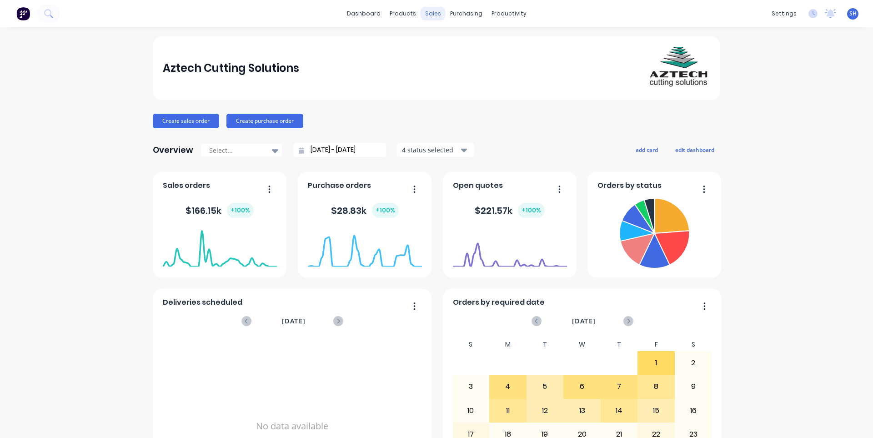
click at [426, 19] on div "sales" at bounding box center [433, 14] width 25 height 14
click at [441, 39] on button "Sales Orders" at bounding box center [478, 43] width 121 height 18
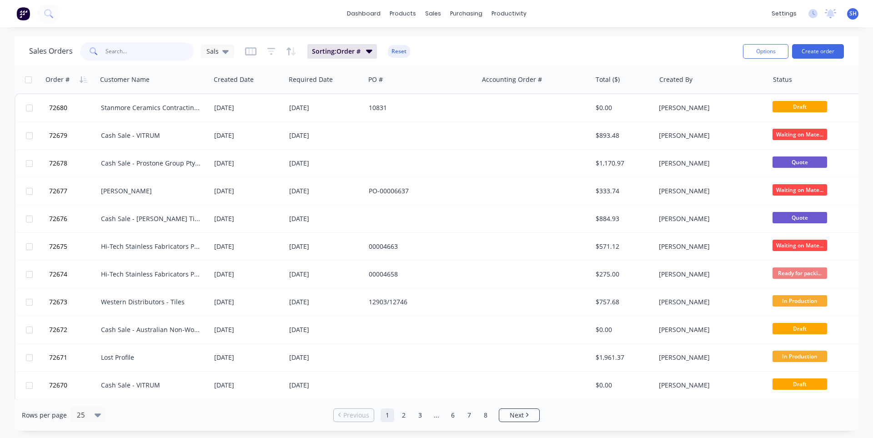
click at [121, 53] on input "text" at bounding box center [150, 51] width 89 height 18
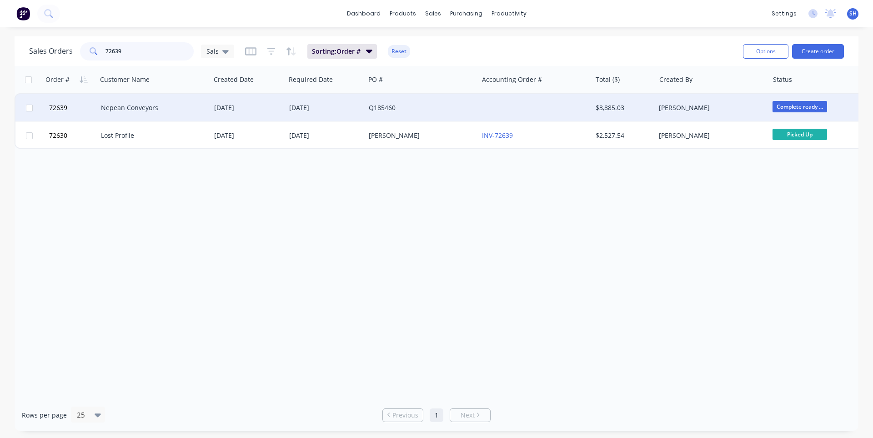
type input "72639"
click at [172, 112] on div "Nepean Conveyors" at bounding box center [153, 107] width 113 height 27
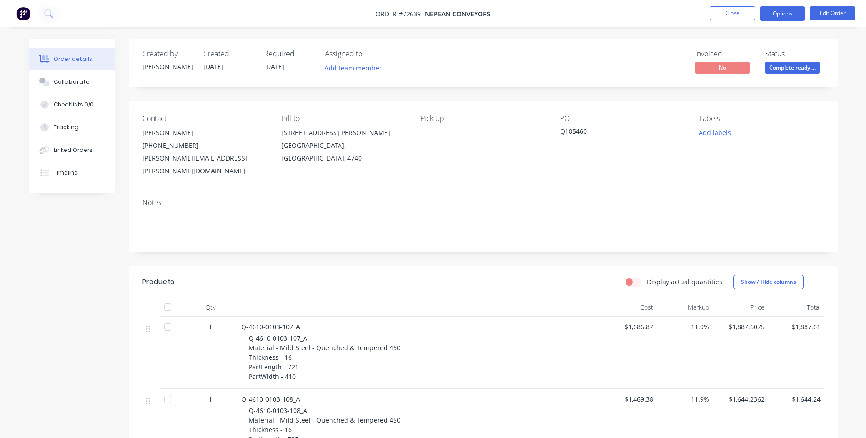
click at [792, 9] on button "Options" at bounding box center [782, 13] width 45 height 15
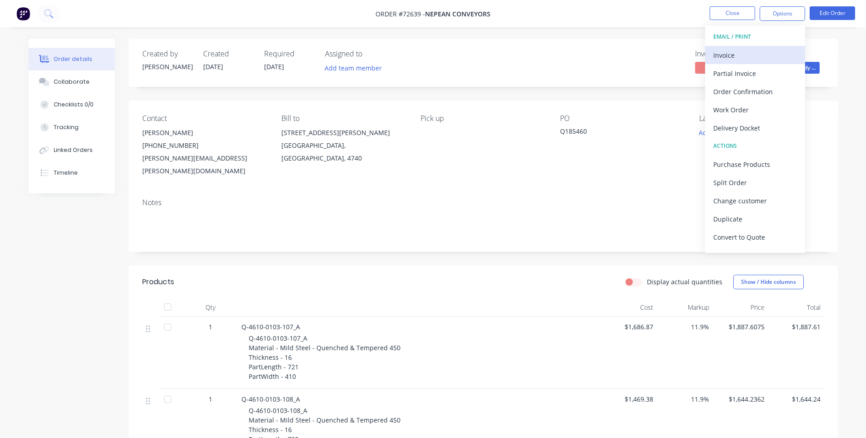
click at [759, 54] on div "Invoice" at bounding box center [756, 55] width 84 height 13
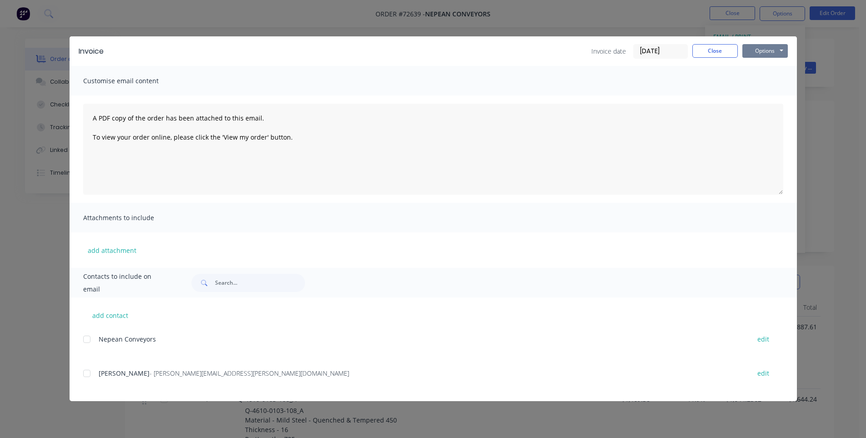
click at [765, 56] on button "Options" at bounding box center [765, 51] width 45 height 14
click at [759, 81] on button "Print" at bounding box center [772, 82] width 58 height 15
click at [726, 49] on button "Close" at bounding box center [715, 51] width 45 height 14
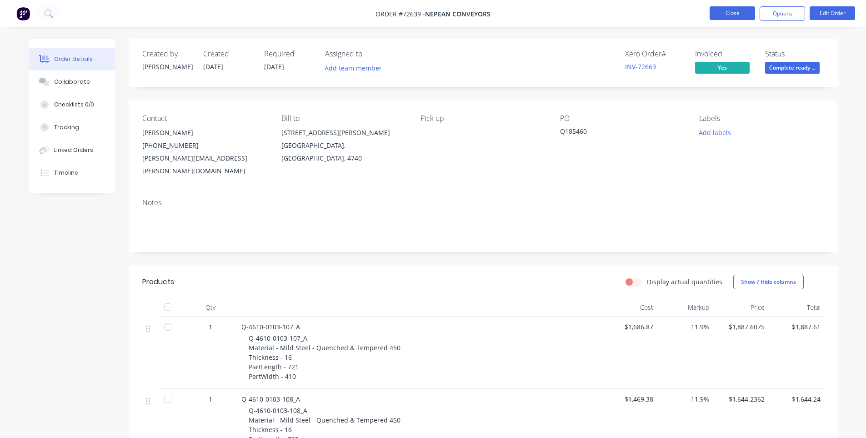
click at [736, 16] on button "Close" at bounding box center [732, 13] width 45 height 14
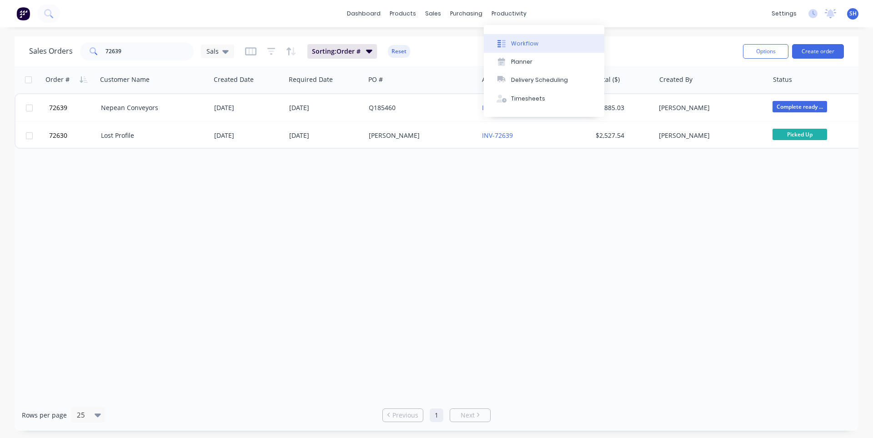
click at [514, 44] on div "Workflow" at bounding box center [524, 44] width 27 height 8
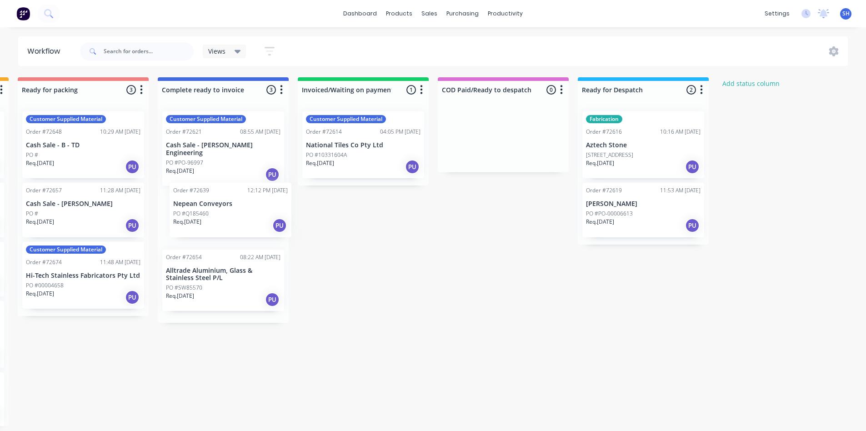
scroll to position [0, 702]
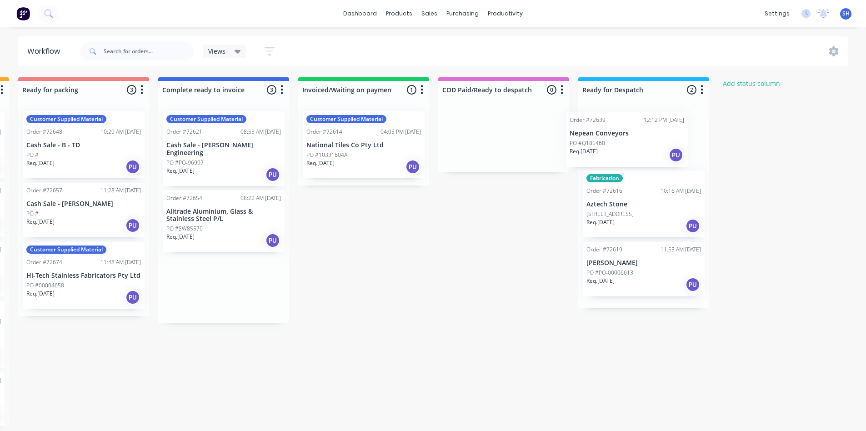
drag, startPoint x: 209, startPoint y: 228, endPoint x: 615, endPoint y: 157, distance: 412.3
click at [615, 157] on div "Submitted 1 Status colour #273444 hex #273444 Save Cancel Summaries Total order…" at bounding box center [115, 251] width 1649 height 349
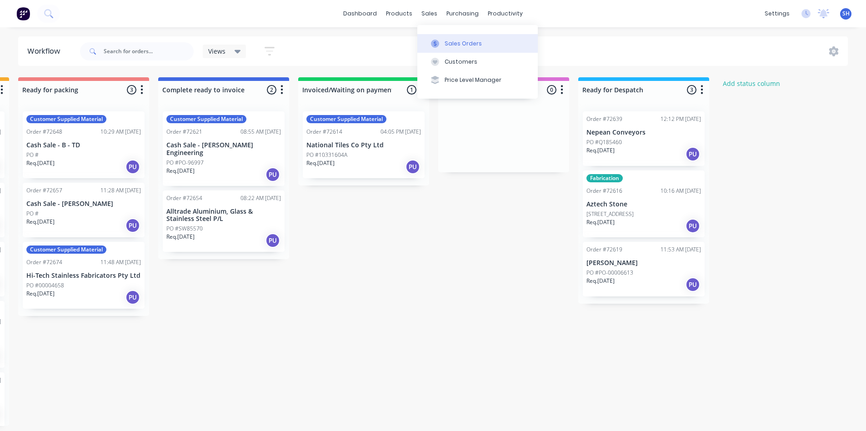
click at [443, 42] on button "Sales Orders" at bounding box center [478, 43] width 121 height 18
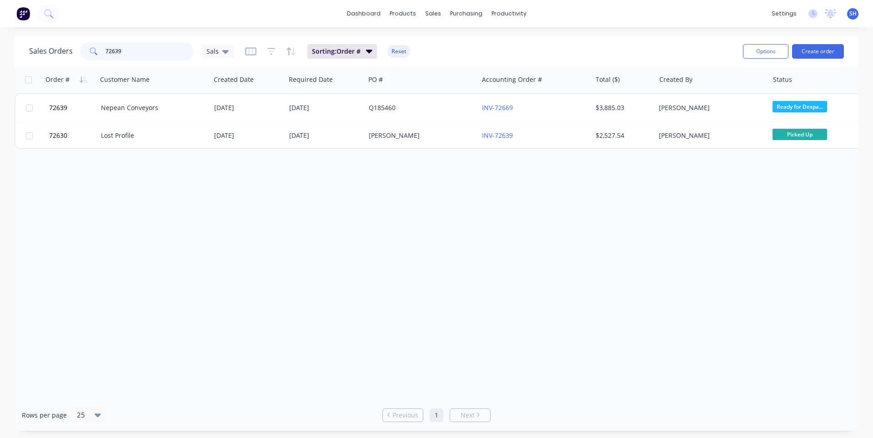
drag, startPoint x: 138, startPoint y: 48, endPoint x: 99, endPoint y: 55, distance: 39.8
click at [99, 55] on div "72639" at bounding box center [137, 51] width 114 height 18
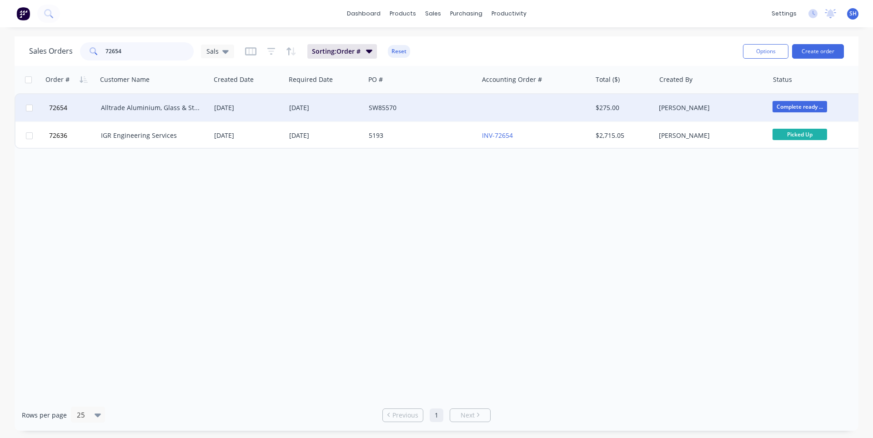
type input "72654"
click at [277, 109] on div "[DATE]" at bounding box center [248, 107] width 68 height 9
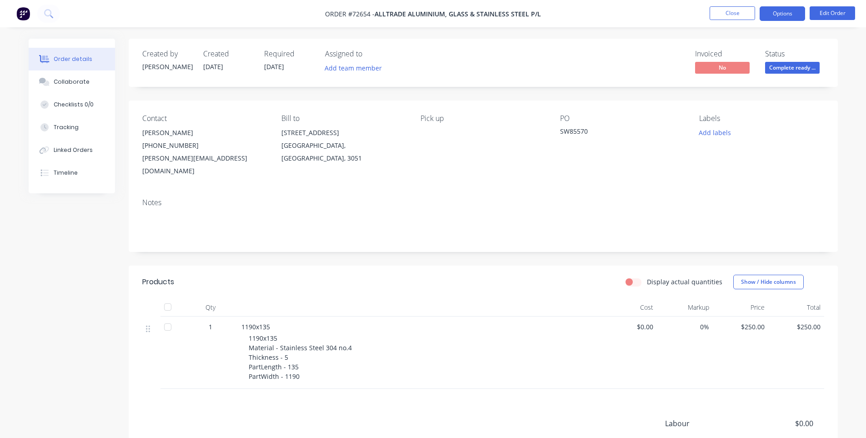
click at [781, 18] on button "Options" at bounding box center [782, 13] width 45 height 15
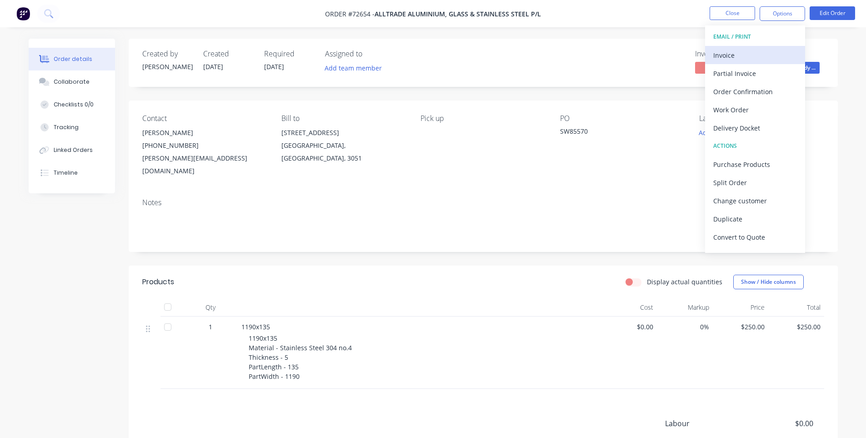
click at [763, 50] on div "Invoice" at bounding box center [756, 55] width 84 height 13
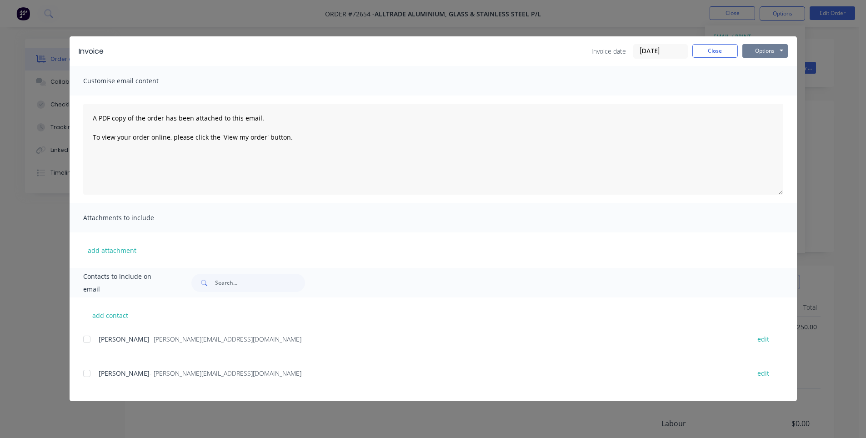
click at [772, 50] on button "Options" at bounding box center [765, 51] width 45 height 14
click at [761, 85] on button "Print" at bounding box center [772, 82] width 58 height 15
click at [713, 51] on button "Close" at bounding box center [715, 51] width 45 height 14
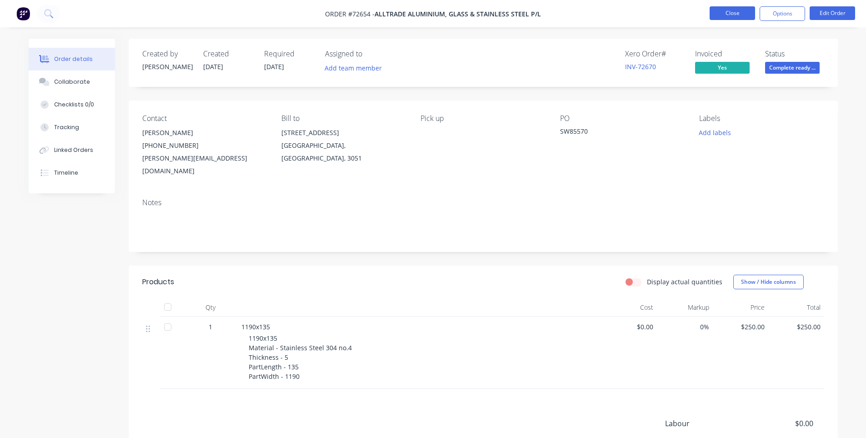
click at [727, 13] on button "Close" at bounding box center [732, 13] width 45 height 14
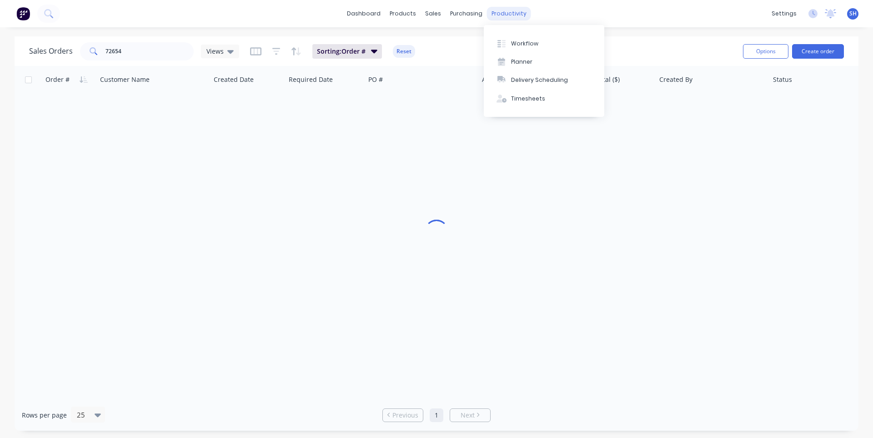
click at [505, 17] on div "productivity" at bounding box center [509, 14] width 44 height 14
click at [521, 45] on div "Workflow" at bounding box center [524, 44] width 27 height 8
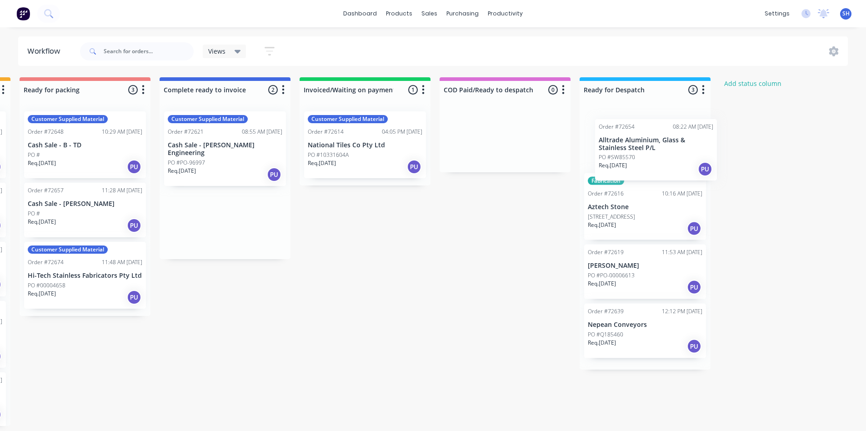
scroll to position [0, 706]
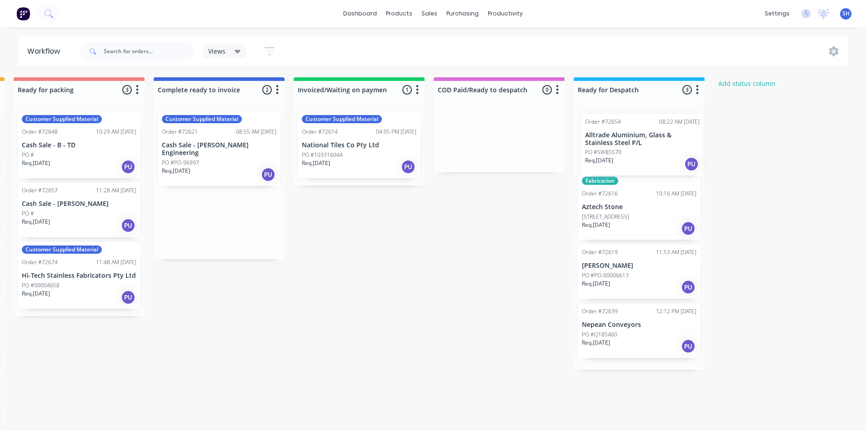
drag, startPoint x: 430, startPoint y: 228, endPoint x: 629, endPoint y: 159, distance: 210.4
click at [634, 158] on div "Submitted 1 Status colour #273444 hex #273444 Save Cancel Summaries Total order…" at bounding box center [111, 251] width 1649 height 349
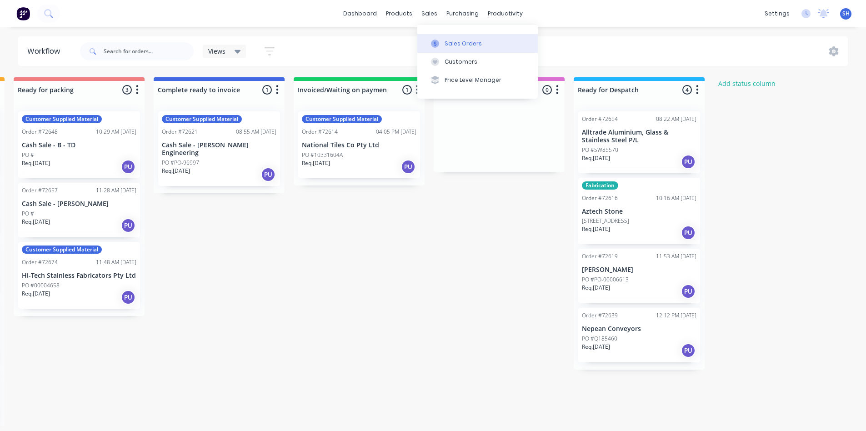
click at [450, 45] on div "Sales Orders" at bounding box center [463, 44] width 37 height 8
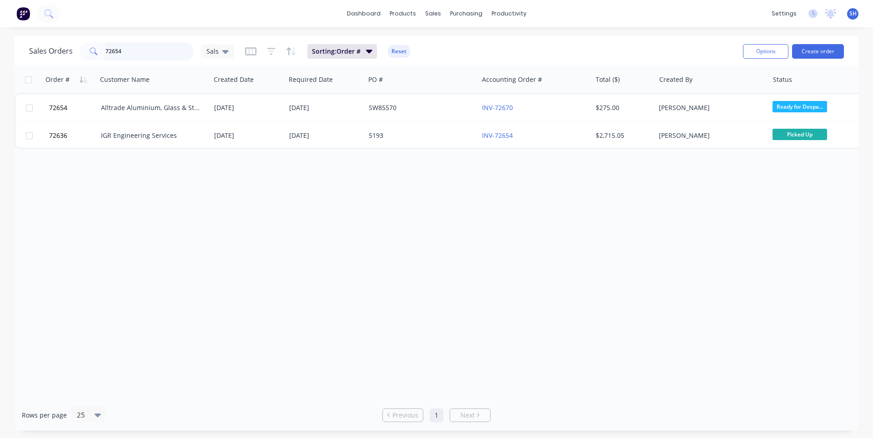
click at [133, 54] on input "72654" at bounding box center [150, 51] width 89 height 18
drag, startPoint x: 128, startPoint y: 53, endPoint x: 101, endPoint y: 55, distance: 27.3
click at [101, 55] on div "72654" at bounding box center [137, 51] width 114 height 18
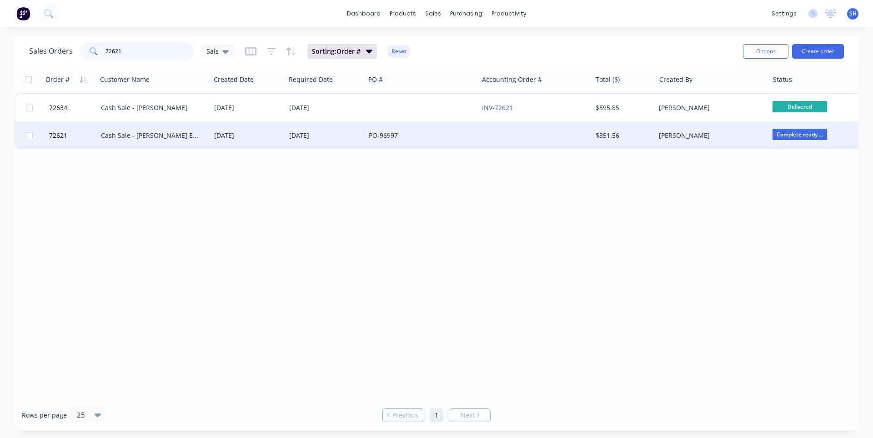
type input "72621"
click at [251, 128] on div "28 Jul 2025" at bounding box center [248, 135] width 75 height 27
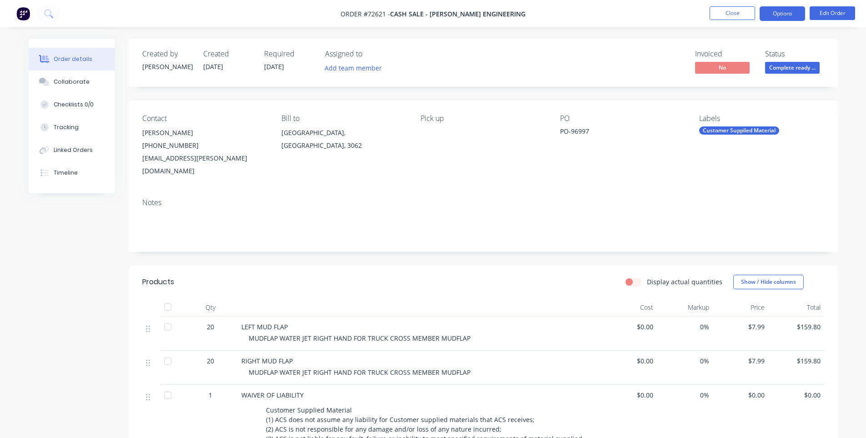
click at [790, 15] on button "Options" at bounding box center [782, 13] width 45 height 15
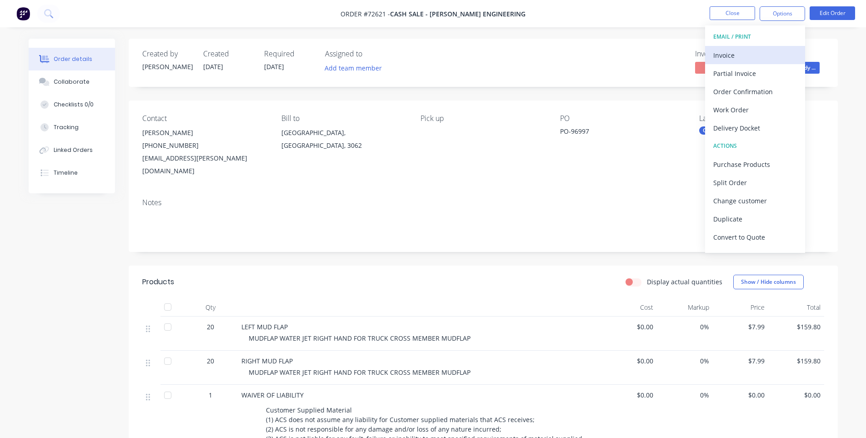
click at [754, 50] on div "Invoice" at bounding box center [756, 55] width 84 height 13
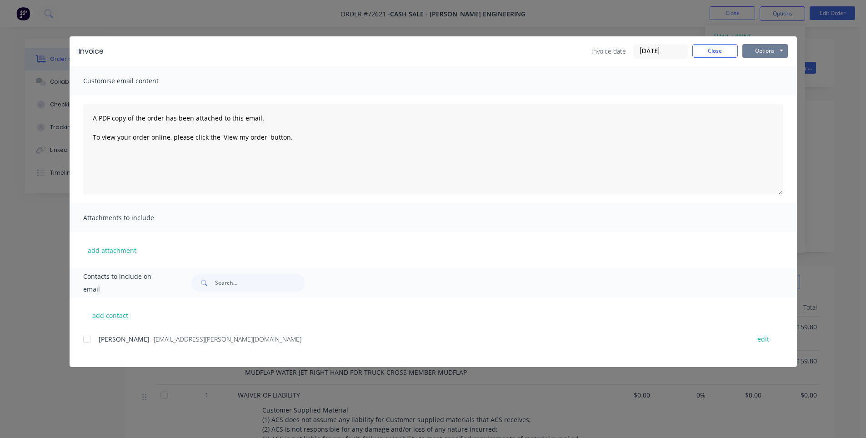
click at [766, 49] on button "Options" at bounding box center [765, 51] width 45 height 14
click at [755, 82] on button "Print" at bounding box center [772, 82] width 58 height 15
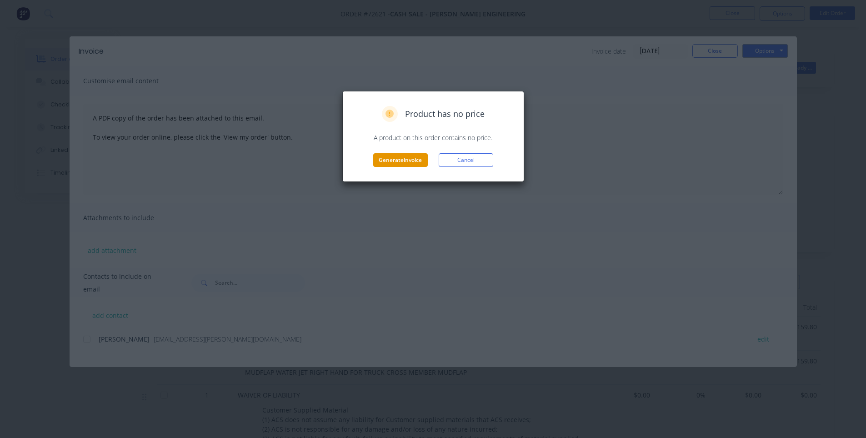
click at [415, 163] on button "Generate invoice" at bounding box center [400, 160] width 55 height 14
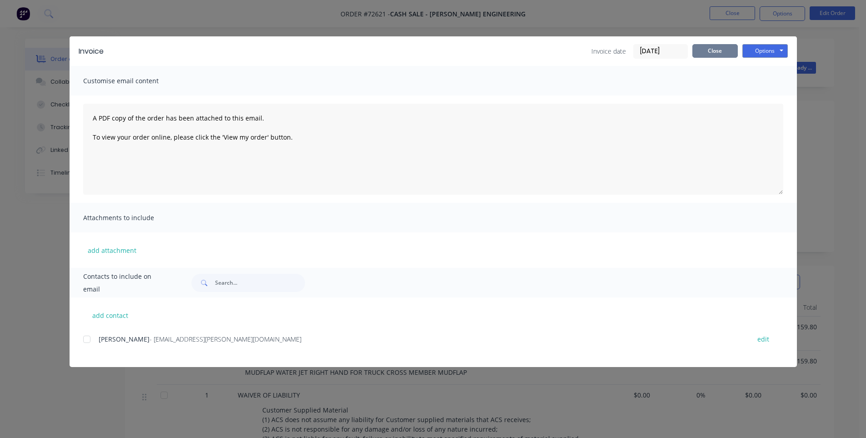
click at [718, 55] on button "Close" at bounding box center [715, 51] width 45 height 14
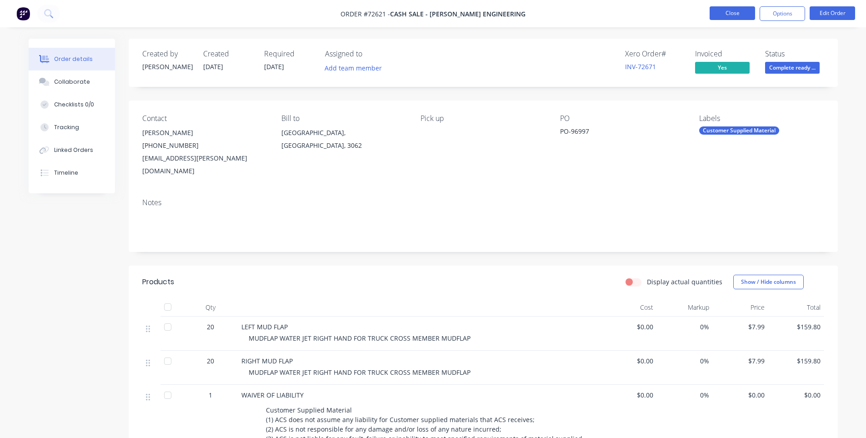
click at [738, 19] on button "Close" at bounding box center [732, 13] width 45 height 14
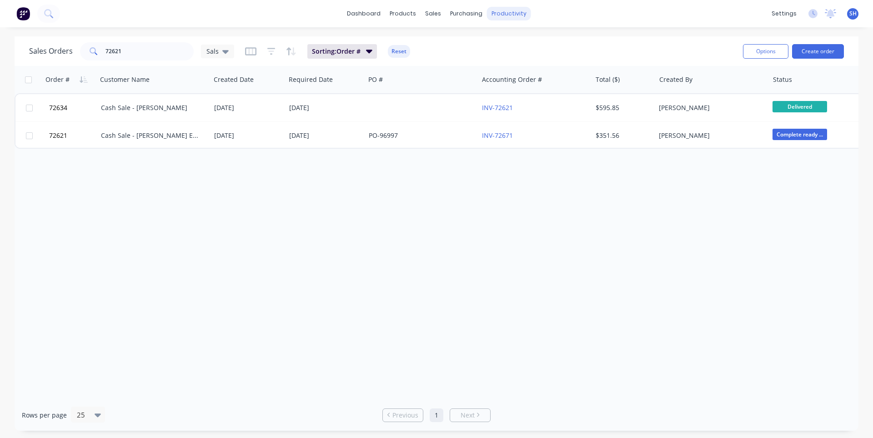
click at [507, 18] on div "productivity" at bounding box center [509, 14] width 44 height 14
click at [523, 42] on div "Workflow" at bounding box center [524, 44] width 27 height 8
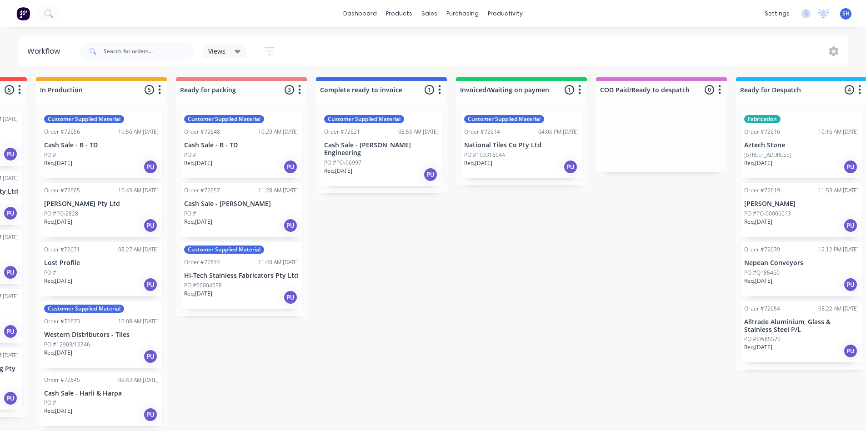
scroll to position [0, 546]
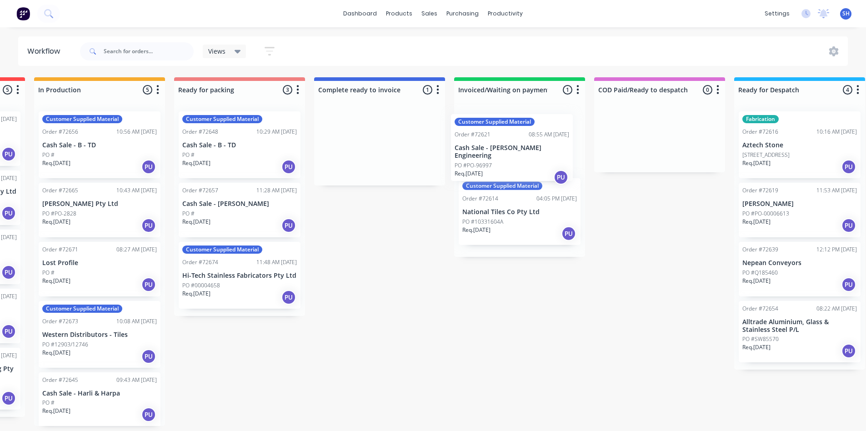
drag, startPoint x: 360, startPoint y: 152, endPoint x: 493, endPoint y: 155, distance: 133.7
click at [493, 155] on div "Submitted 1 Status colour #273444 hex #273444 Save Cancel Summaries Total order…" at bounding box center [271, 251] width 1649 height 349
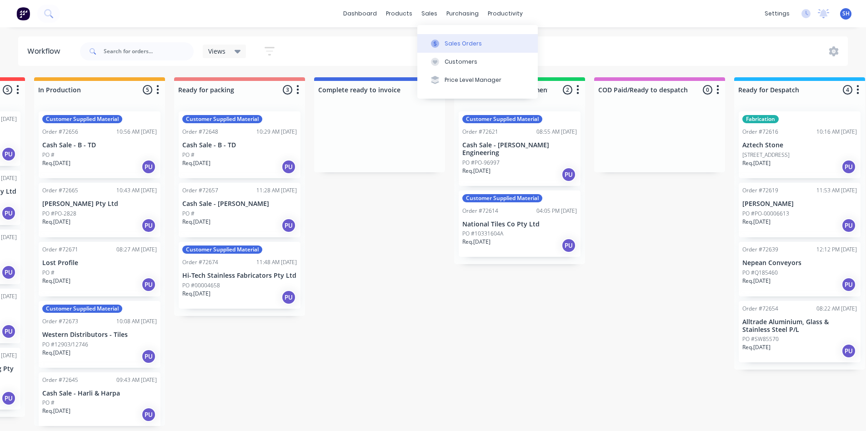
click at [448, 44] on div "Sales Orders" at bounding box center [463, 44] width 37 height 8
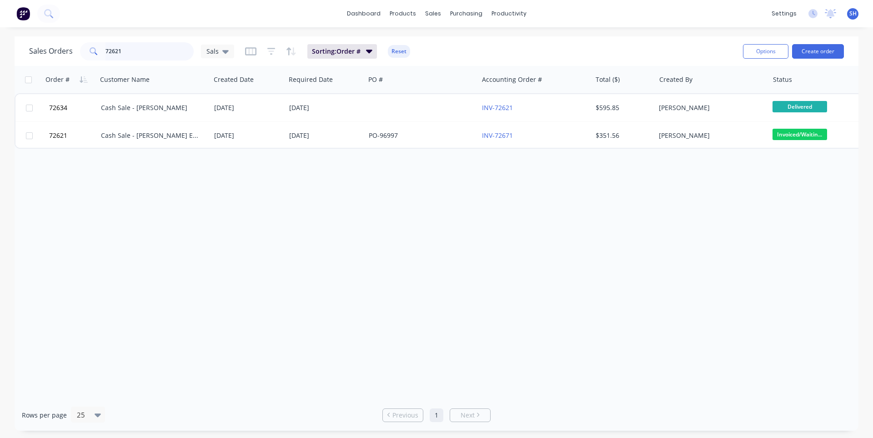
click at [130, 52] on input "72621" at bounding box center [150, 51] width 89 height 18
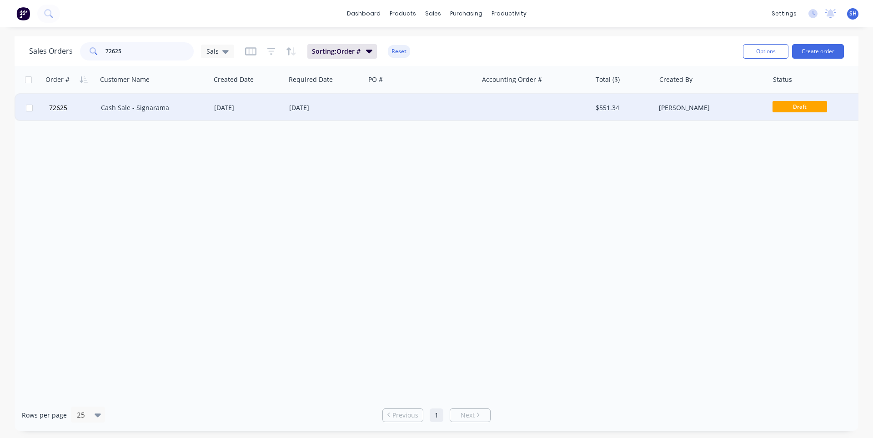
type input "72625"
click at [378, 108] on div at bounding box center [421, 107] width 113 height 27
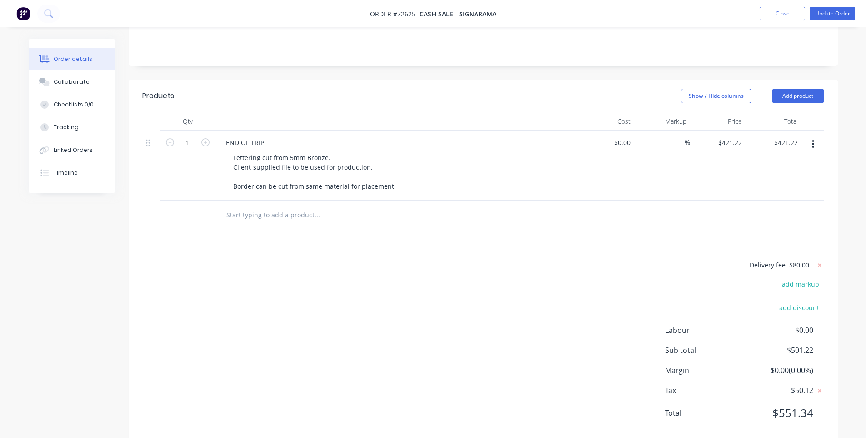
scroll to position [207, 0]
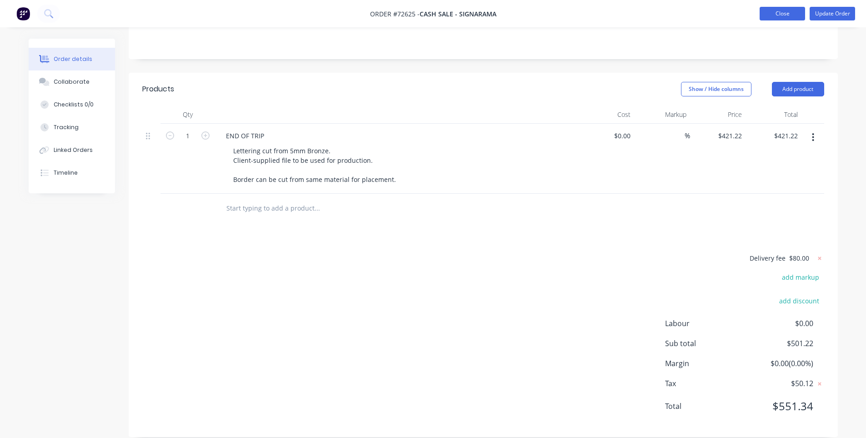
click at [779, 11] on button "Close" at bounding box center [782, 14] width 45 height 14
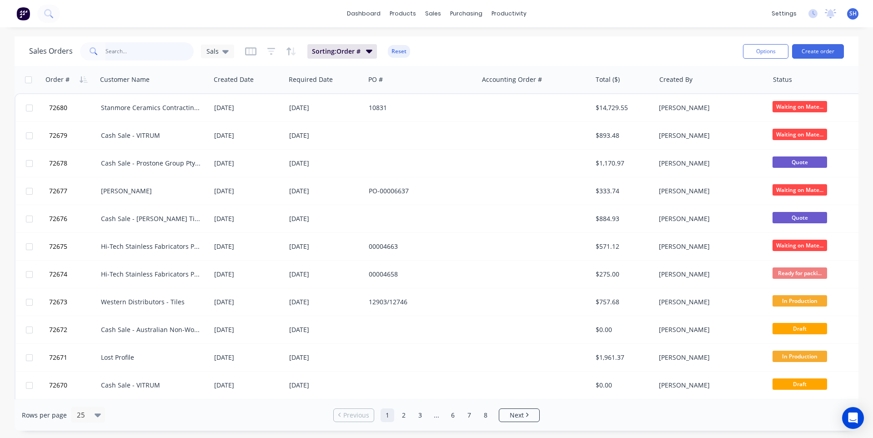
click at [138, 55] on input "text" at bounding box center [150, 51] width 89 height 18
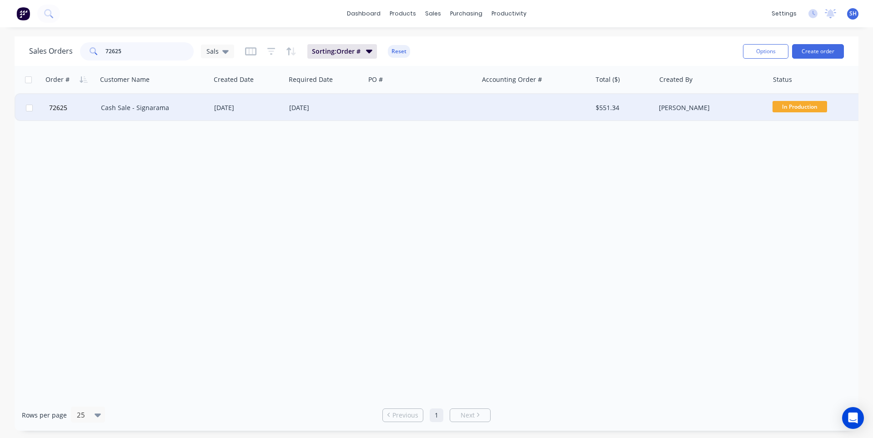
type input "72625"
click at [428, 112] on div at bounding box center [421, 107] width 113 height 27
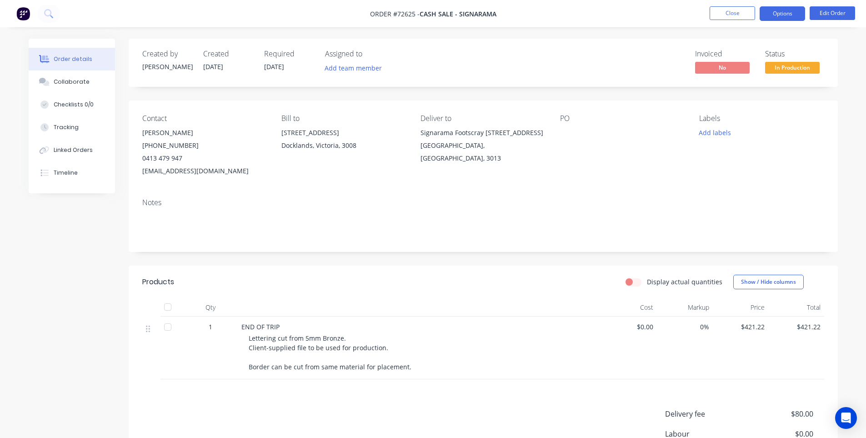
click at [784, 16] on button "Options" at bounding box center [782, 13] width 45 height 15
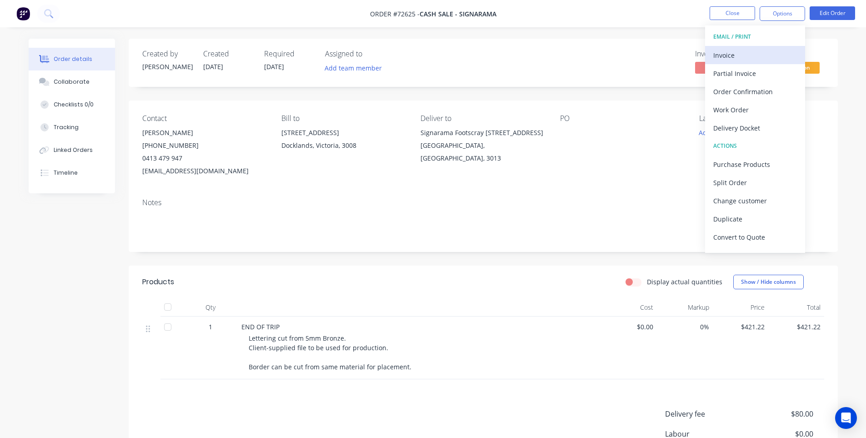
click at [747, 59] on div "Invoice" at bounding box center [756, 55] width 84 height 13
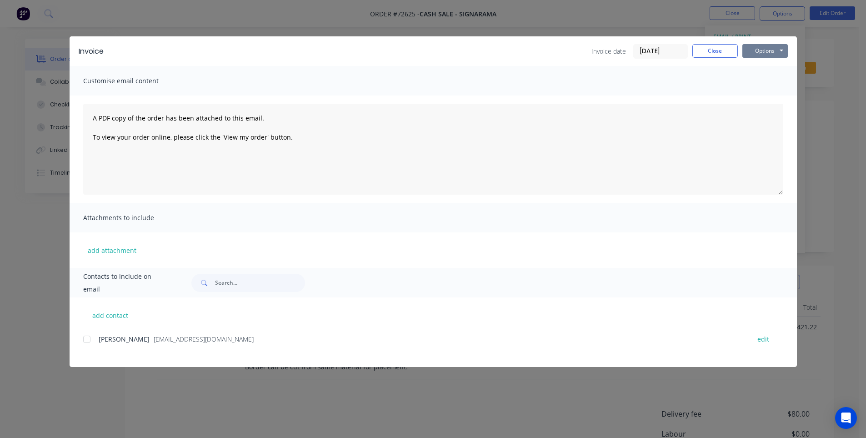
click at [765, 51] on button "Options" at bounding box center [765, 51] width 45 height 14
click at [764, 85] on button "Print" at bounding box center [772, 82] width 58 height 15
click at [712, 54] on button "Close" at bounding box center [715, 51] width 45 height 14
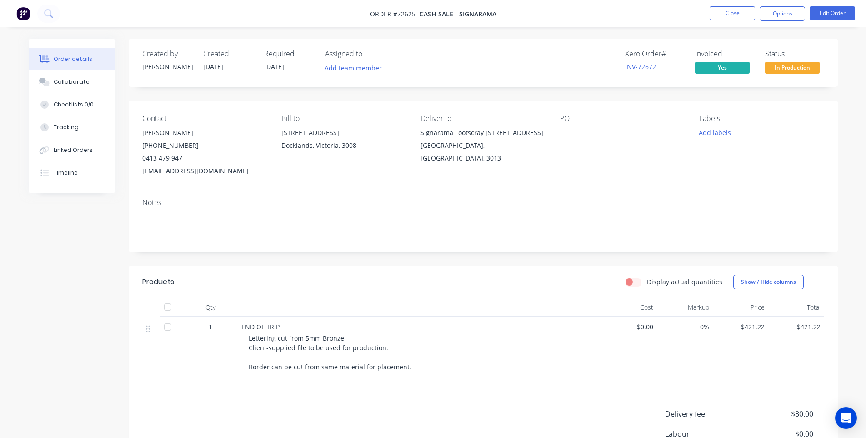
drag, startPoint x: 196, startPoint y: 132, endPoint x: 141, endPoint y: 137, distance: 54.8
click at [141, 137] on div "Contact [PERSON_NAME] [PHONE_NUMBER] [EMAIL_ADDRESS][DOMAIN_NAME] Bill to [STRE…" at bounding box center [484, 146] width 710 height 91
drag, startPoint x: 264, startPoint y: 172, endPoint x: 140, endPoint y: 175, distance: 123.7
click at [140, 175] on div "Contact [PERSON_NAME] [PHONE_NUMBER] [EMAIL_ADDRESS][DOMAIN_NAME] Bill to [STRE…" at bounding box center [484, 146] width 710 height 91
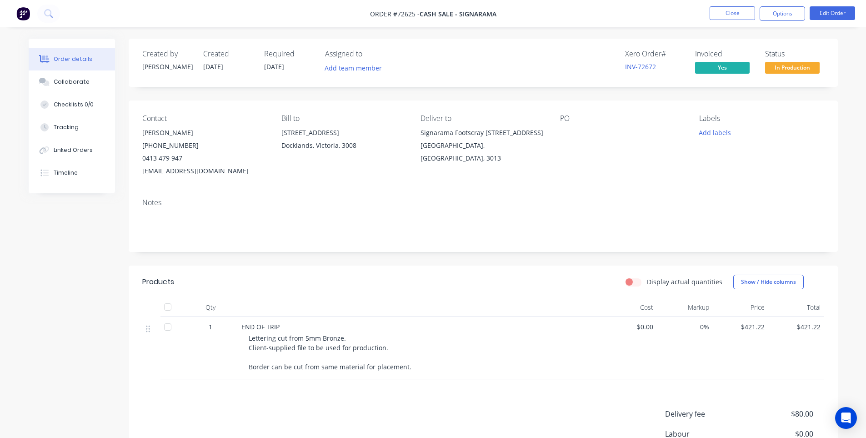
copy div "[EMAIL_ADDRESS][DOMAIN_NAME]"
drag, startPoint x: 198, startPoint y: 135, endPoint x: 142, endPoint y: 135, distance: 56.4
click at [142, 135] on div "[PERSON_NAME]" at bounding box center [204, 132] width 125 height 13
copy div "[PERSON_NAME]"
drag, startPoint x: 184, startPoint y: 158, endPoint x: 142, endPoint y: 161, distance: 41.9
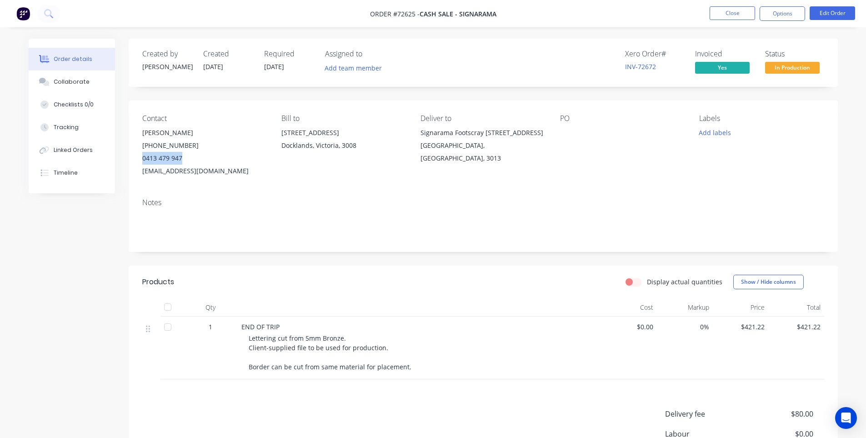
click at [142, 161] on div "0413 479 947" at bounding box center [204, 158] width 125 height 13
copy div "0413 479 947"
drag, startPoint x: 188, startPoint y: 146, endPoint x: 140, endPoint y: 148, distance: 48.7
click at [140, 148] on div "Contact [PERSON_NAME] [PHONE_NUMBER] [EMAIL_ADDRESS][DOMAIN_NAME] Bill to [STRE…" at bounding box center [484, 146] width 710 height 91
copy div "[PHONE_NUMBER]"
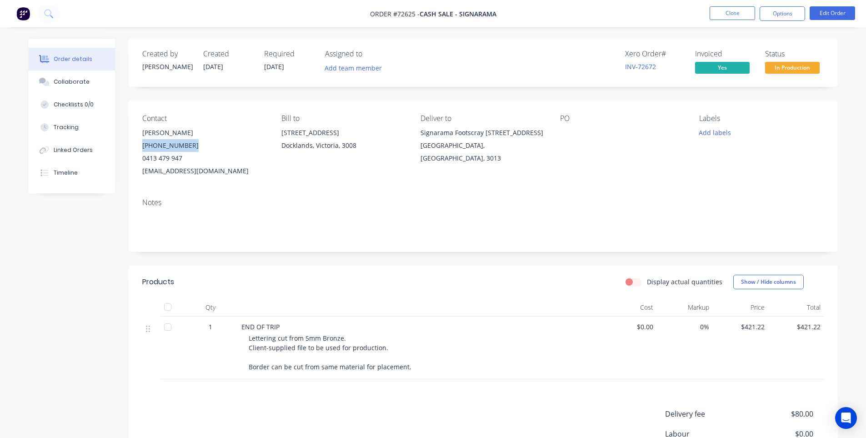
drag, startPoint x: 439, startPoint y: 147, endPoint x: 419, endPoint y: 136, distance: 23.0
click at [419, 136] on div "Contact [PERSON_NAME] [PHONE_NUMBER] [EMAIL_ADDRESS][DOMAIN_NAME] Bill to [STRE…" at bounding box center [484, 146] width 710 height 91
click at [485, 136] on div "Signarama Footscray [STREET_ADDRESS]" at bounding box center [483, 132] width 125 height 13
drag, startPoint x: 484, startPoint y: 133, endPoint x: 503, endPoint y: 146, distance: 23.2
click at [503, 139] on div "Signarama Footscray [STREET_ADDRESS]" at bounding box center [483, 132] width 125 height 13
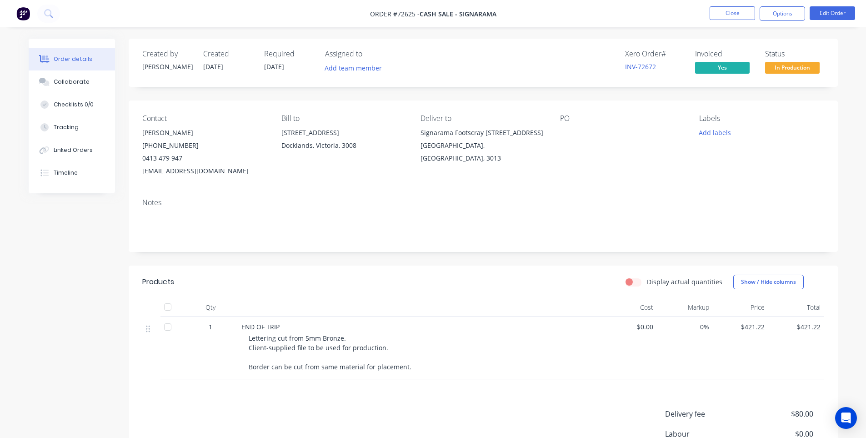
copy div "[STREET_ADDRESS]"
click at [713, 17] on button "Close" at bounding box center [732, 13] width 45 height 14
